Goal: Book appointment/travel/reservation

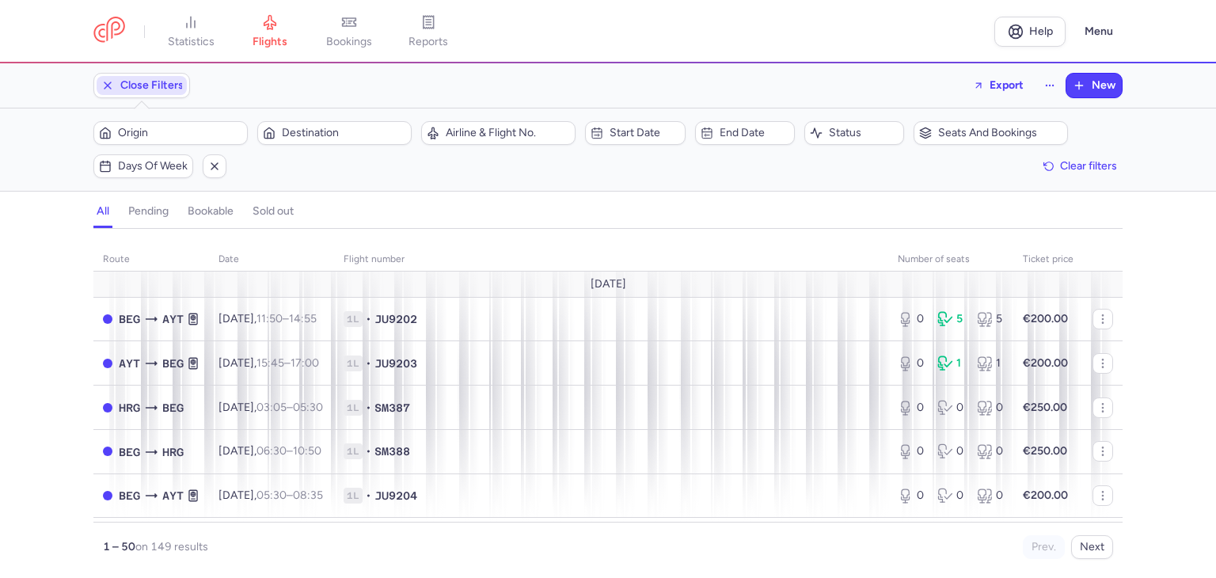
click at [130, 89] on span "Close Filters" at bounding box center [151, 85] width 63 height 13
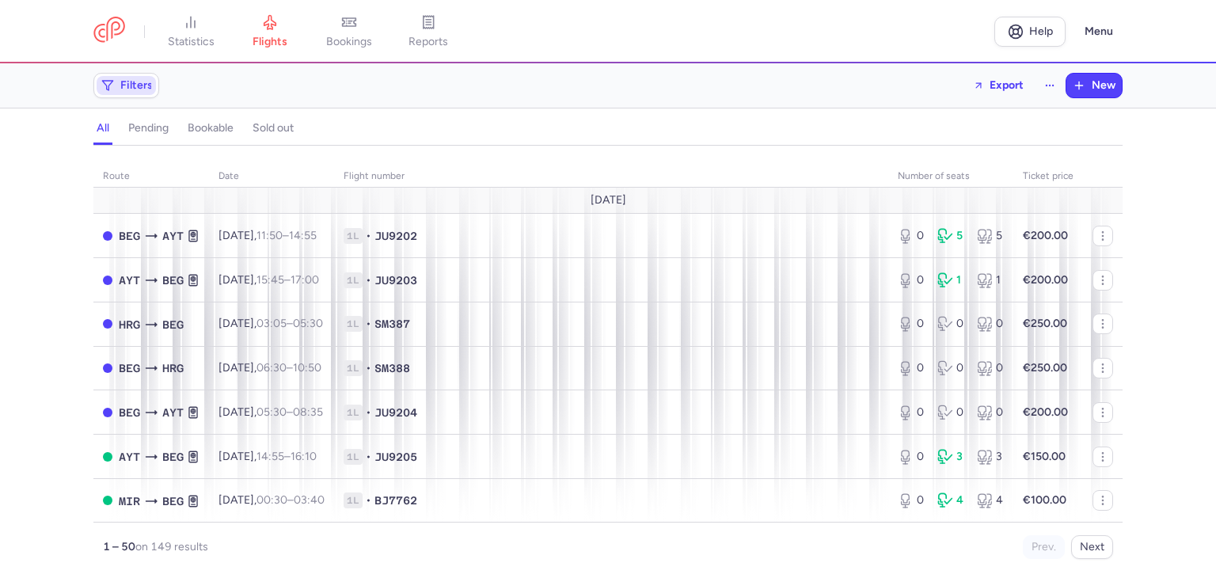
click at [130, 89] on span "Filters" at bounding box center [136, 85] width 32 height 13
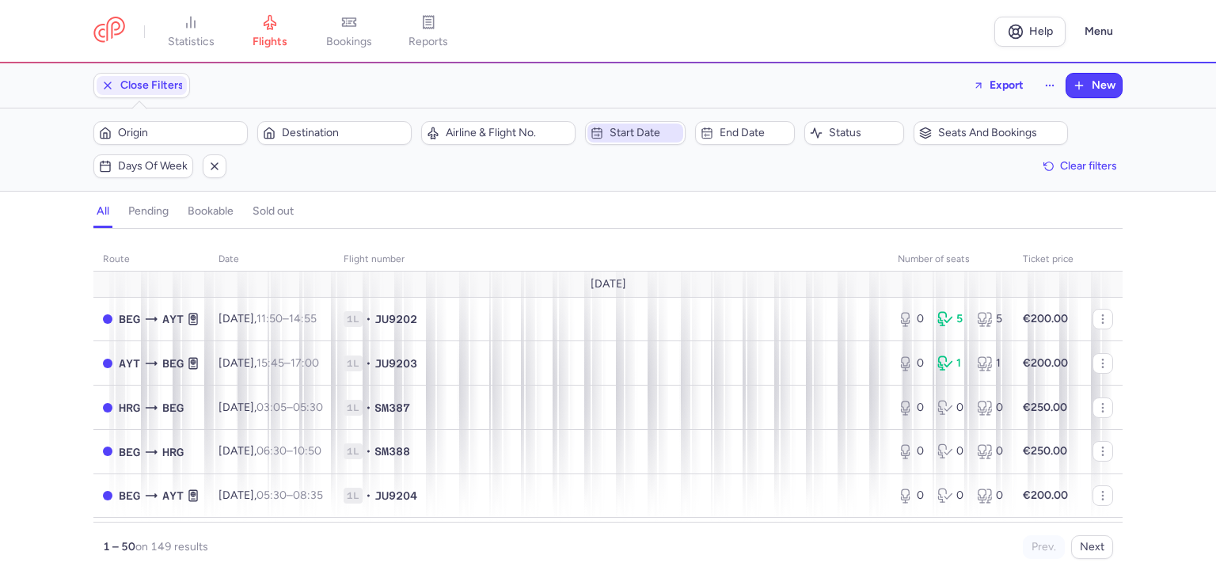
click at [633, 134] on span "Start date" at bounding box center [645, 133] width 70 height 13
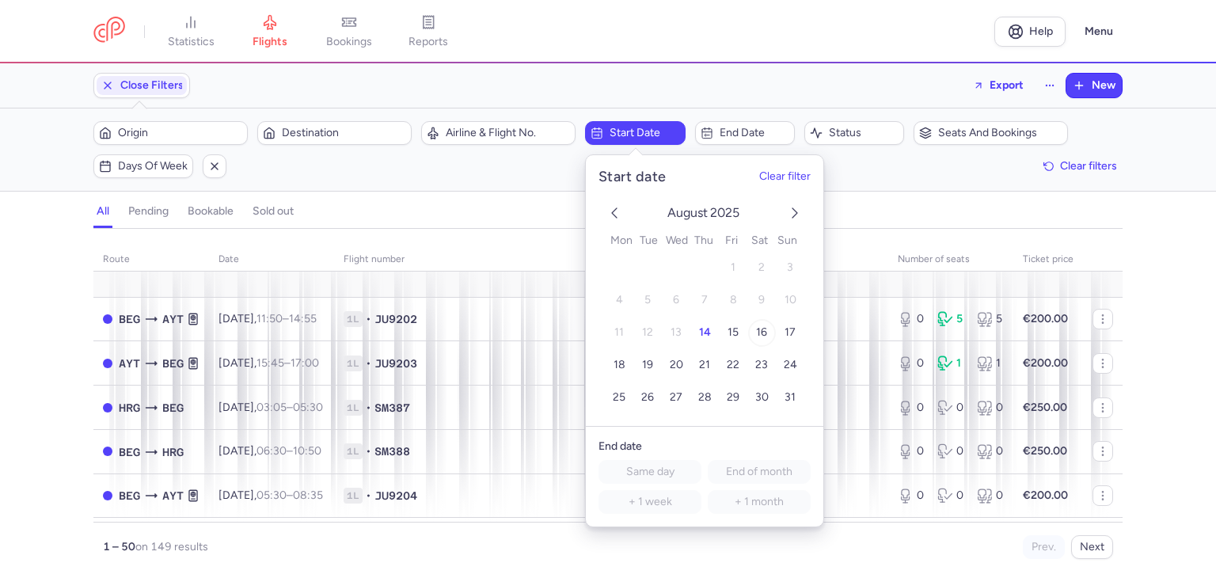
click at [763, 328] on span "16" at bounding box center [761, 331] width 11 height 13
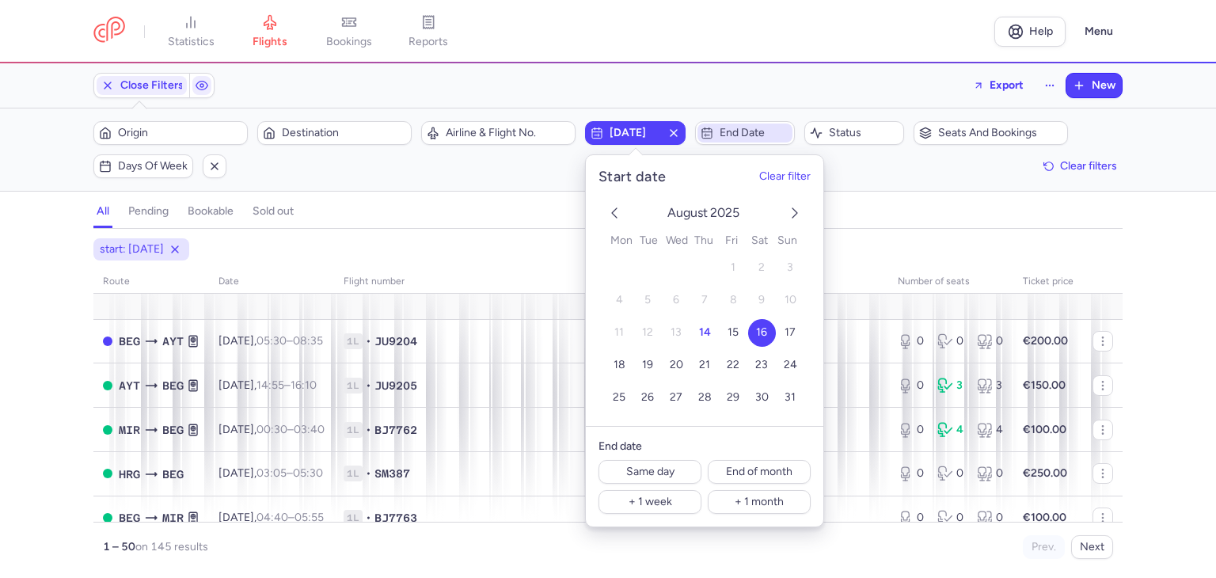
click at [739, 139] on span "End date" at bounding box center [755, 133] width 70 height 13
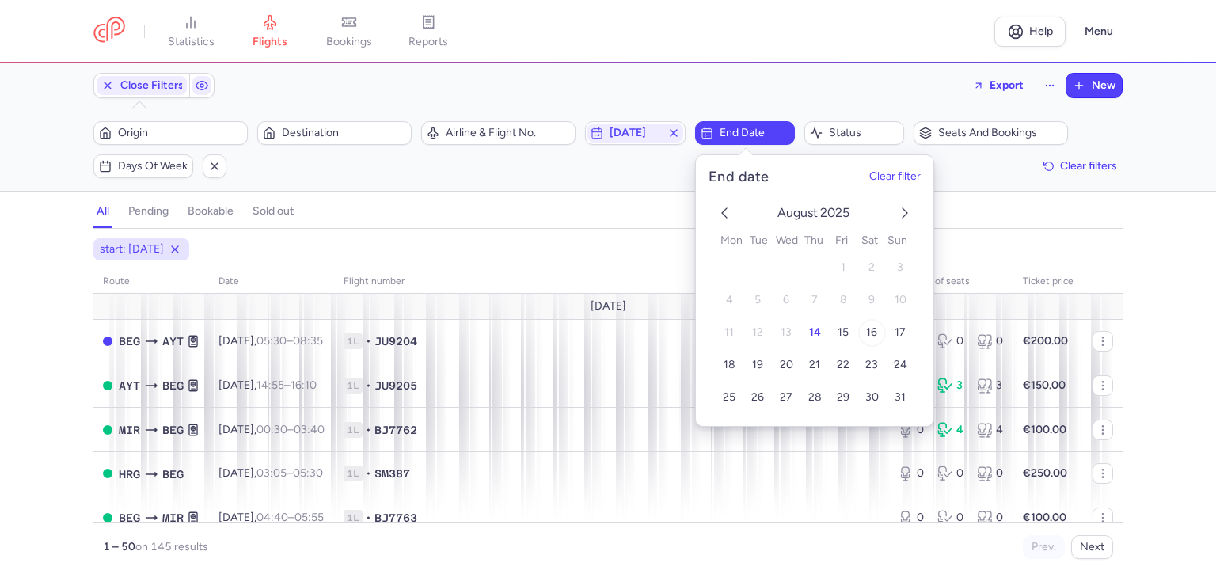
click at [874, 333] on span "16" at bounding box center [871, 331] width 11 height 13
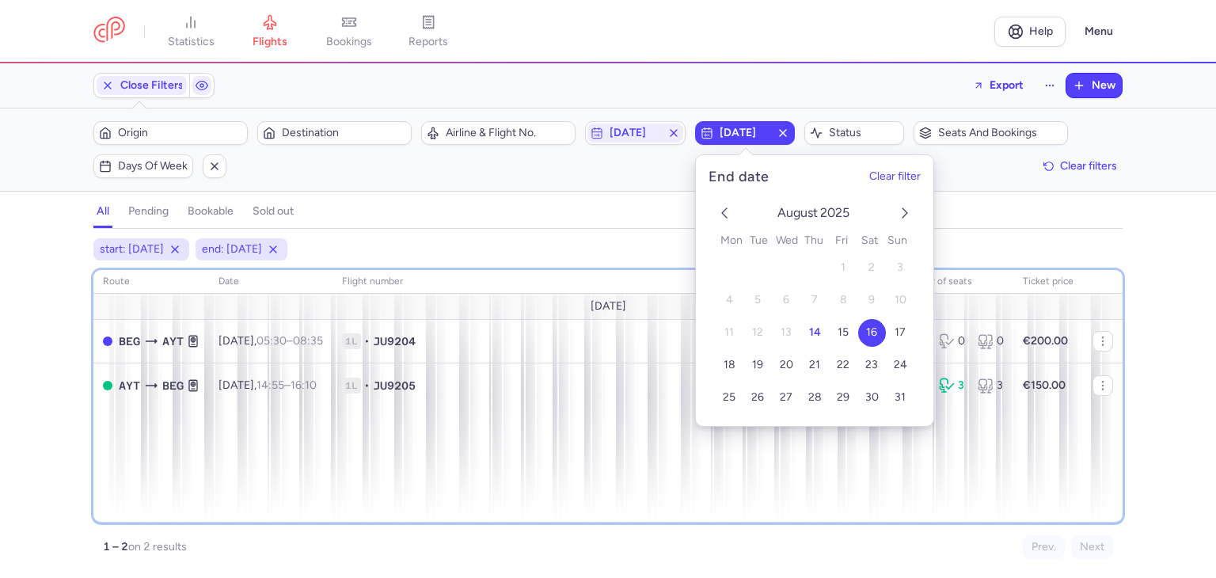
click at [584, 436] on div "route date Flight number number of seats Ticket price [DATE] BEG AYT [DATE] 05:…" at bounding box center [607, 396] width 1029 height 253
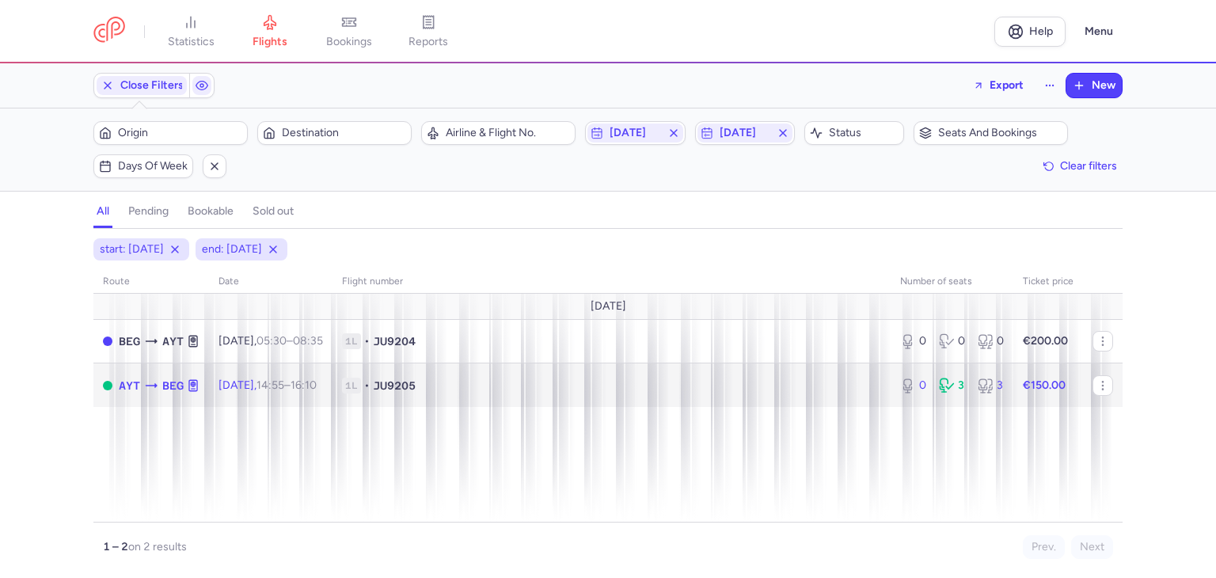
click at [488, 390] on span "1L • JU9205" at bounding box center [611, 386] width 539 height 16
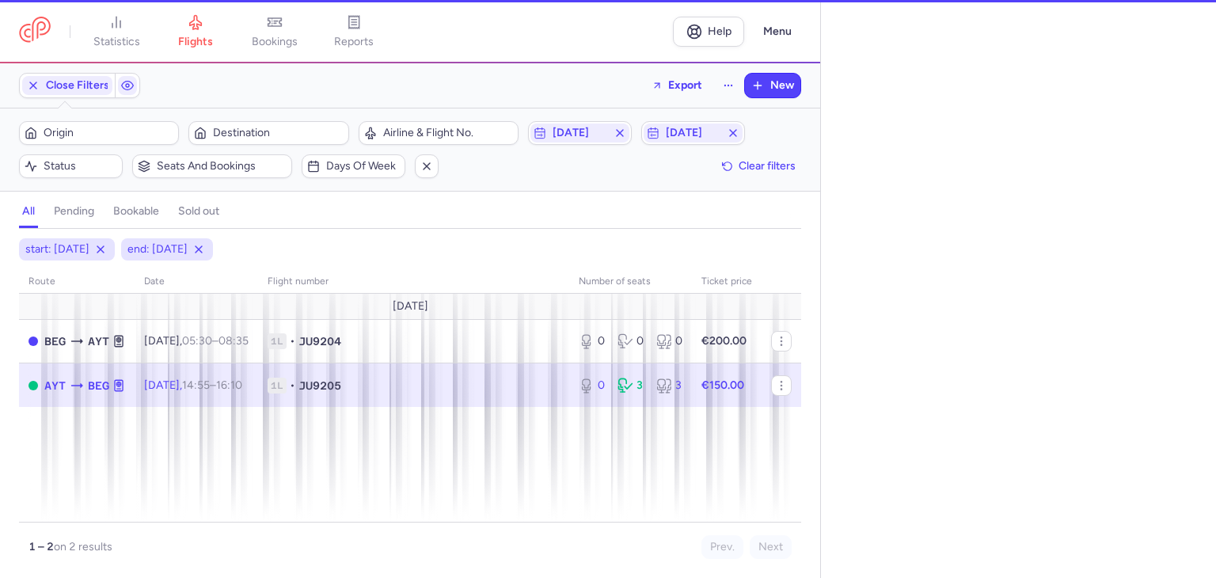
select select "days"
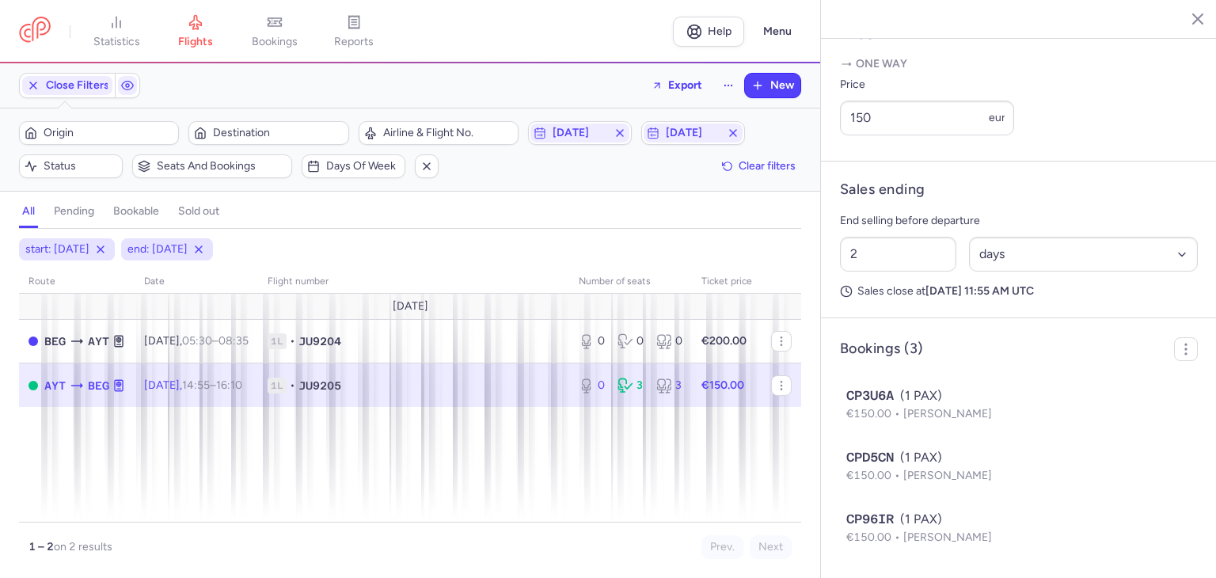
scroll to position [124, 0]
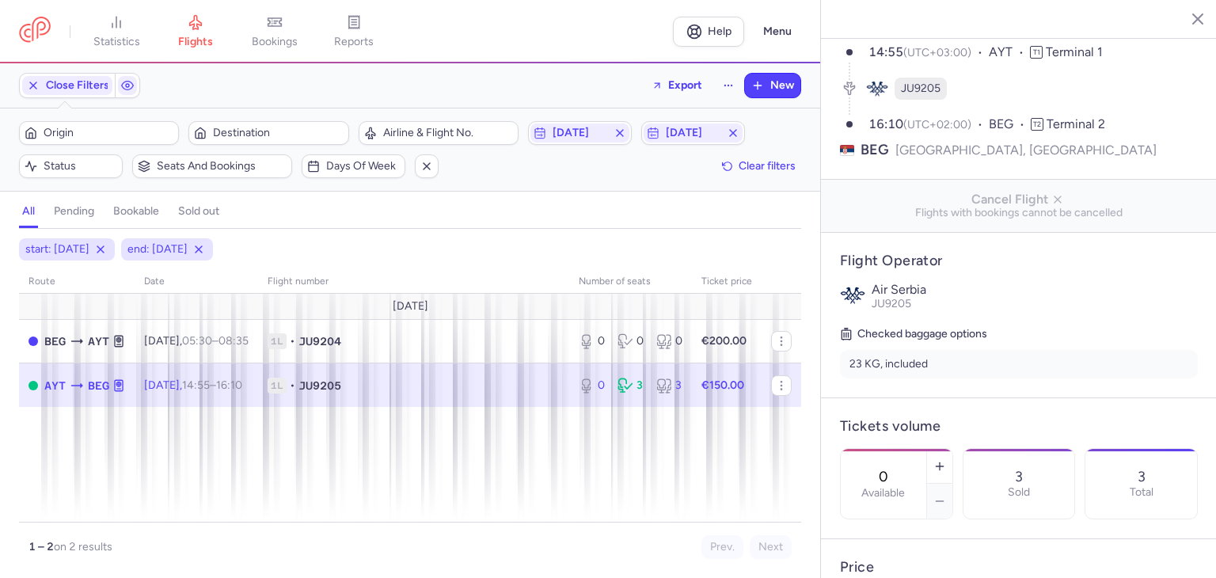
click at [1193, 22] on icon "button" at bounding box center [1186, 18] width 16 height 16
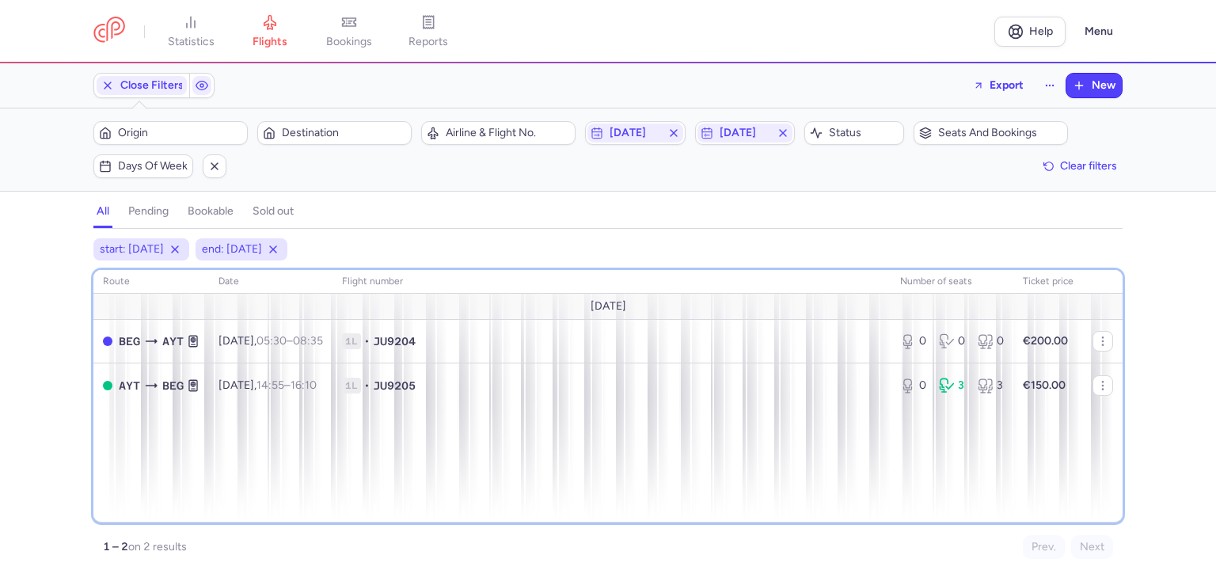
click at [569, 483] on div "route date Flight number number of seats Ticket price [DATE] BEG AYT [DATE] 05:…" at bounding box center [607, 396] width 1029 height 253
